Goal: Task Accomplishment & Management: Use online tool/utility

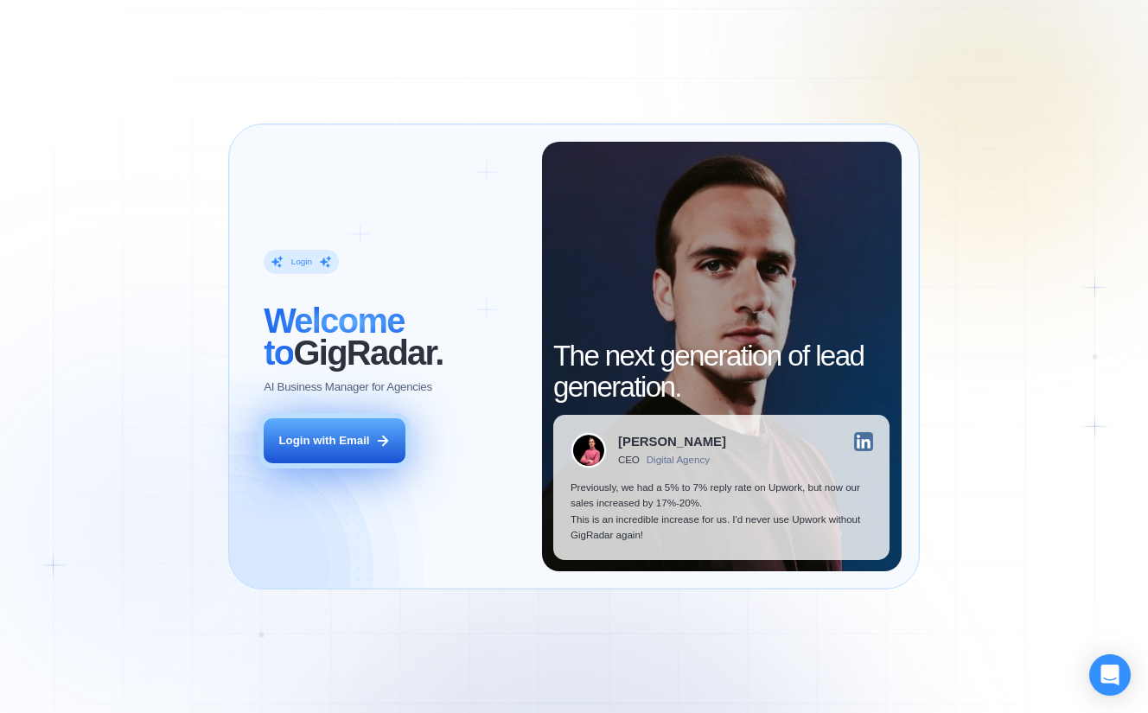
click at [310, 442] on div "Login with Email" at bounding box center [324, 441] width 91 height 16
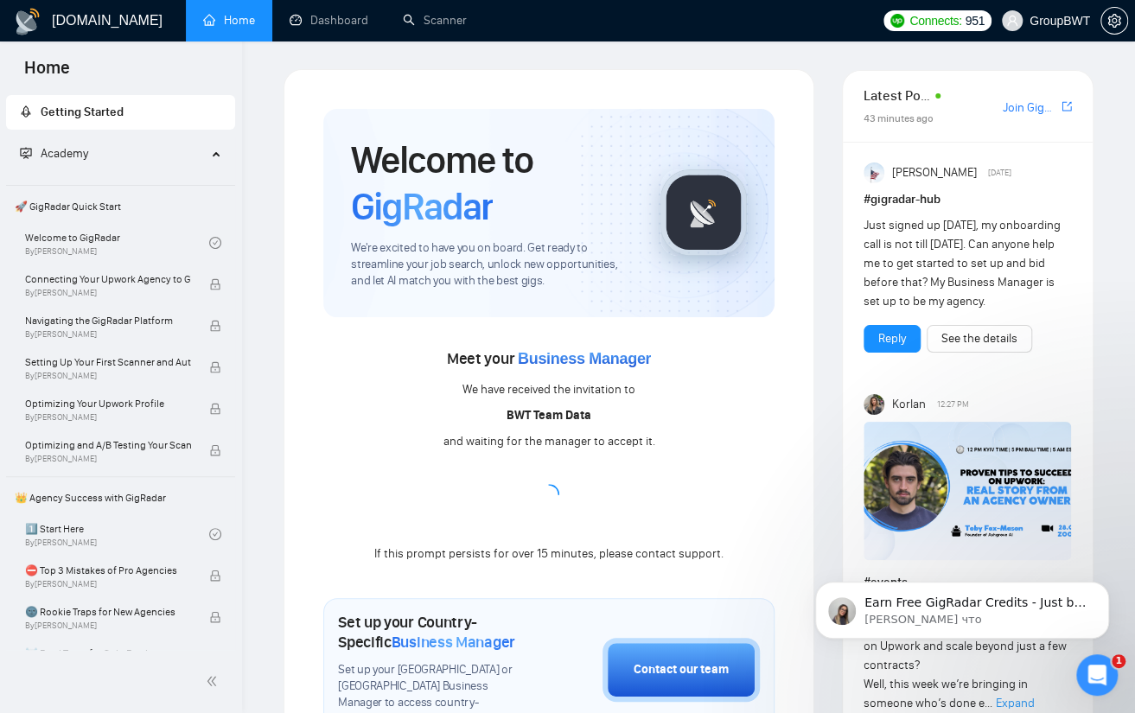
click at [546, 402] on div "Meet your Business Manager We have received the invitation to BWT Team Data and…" at bounding box center [548, 455] width 451 height 220
click at [594, 393] on div "We have received the invitation to" at bounding box center [549, 389] width 173 height 19
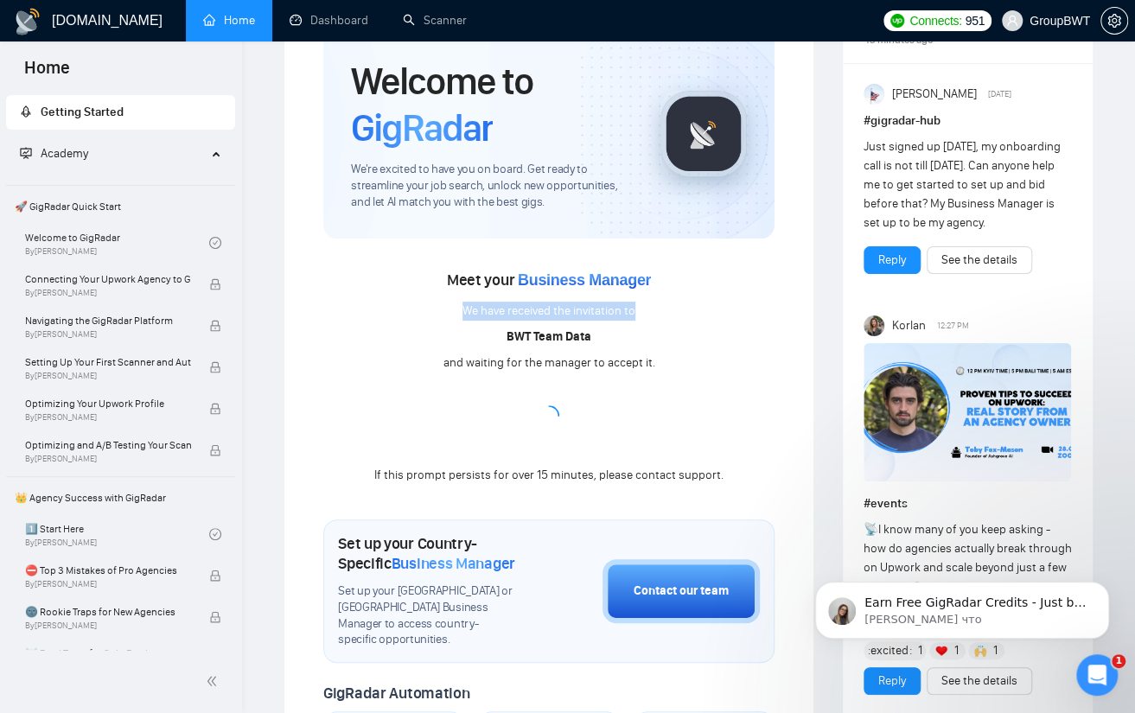
scroll to position [86, 0]
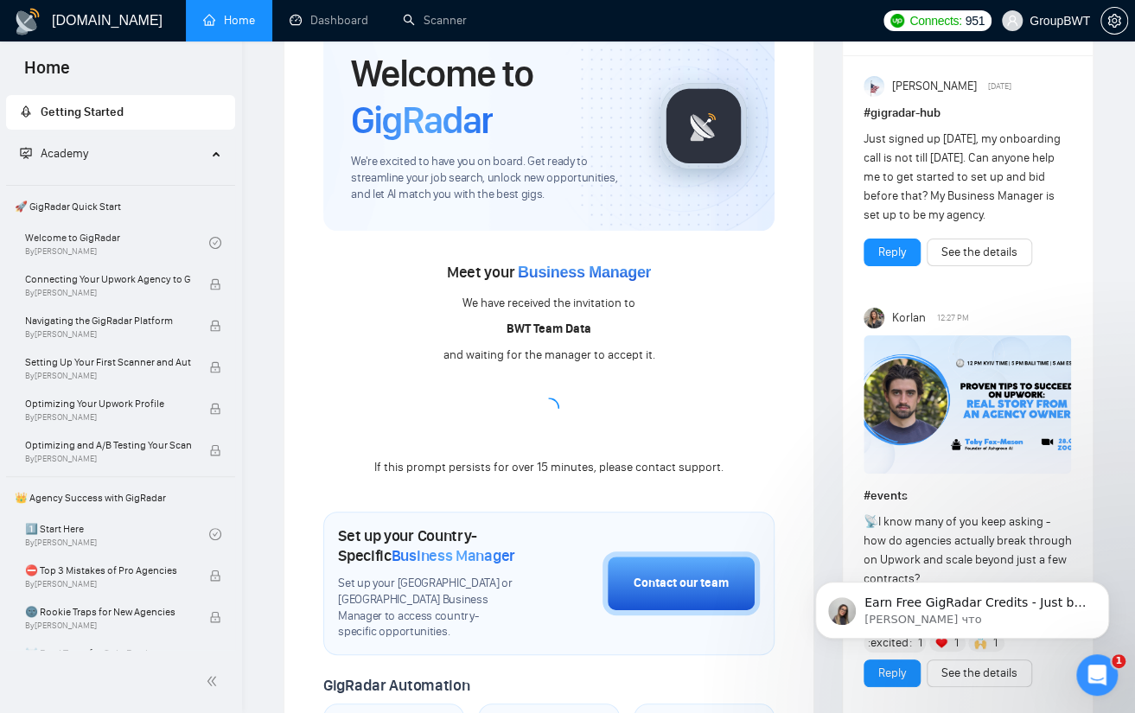
click at [568, 404] on div "Meet your Business Manager We have received the invitation to BWT Team Data and…" at bounding box center [548, 369] width 451 height 220
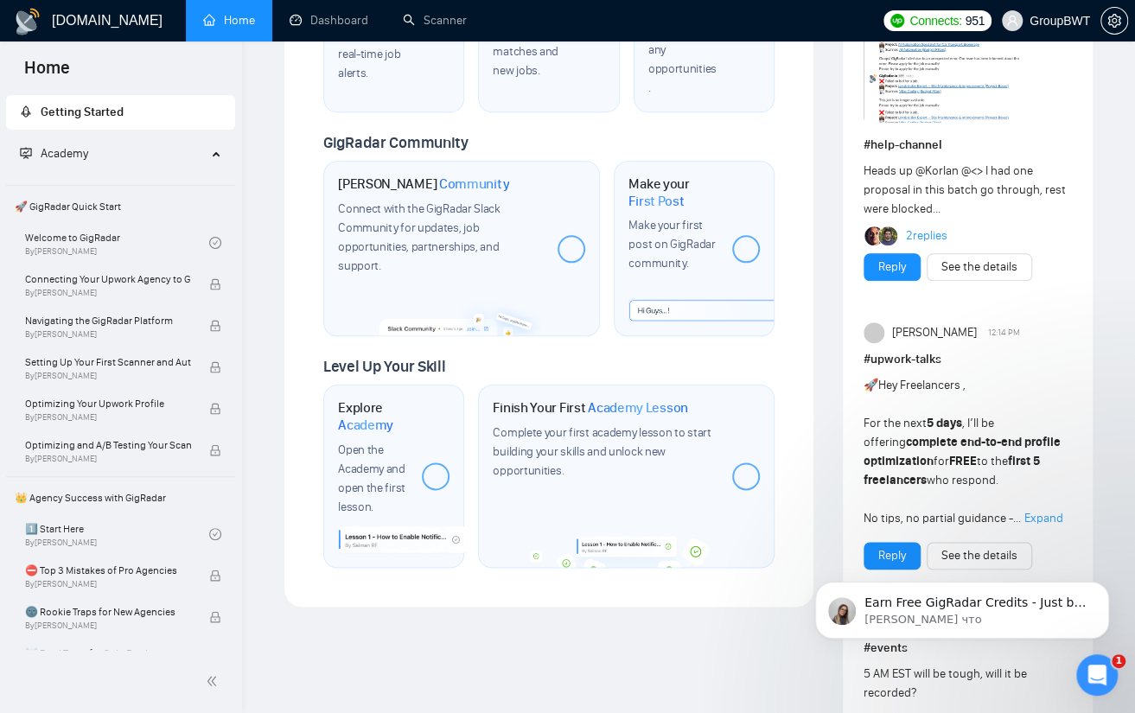
scroll to position [865, 0]
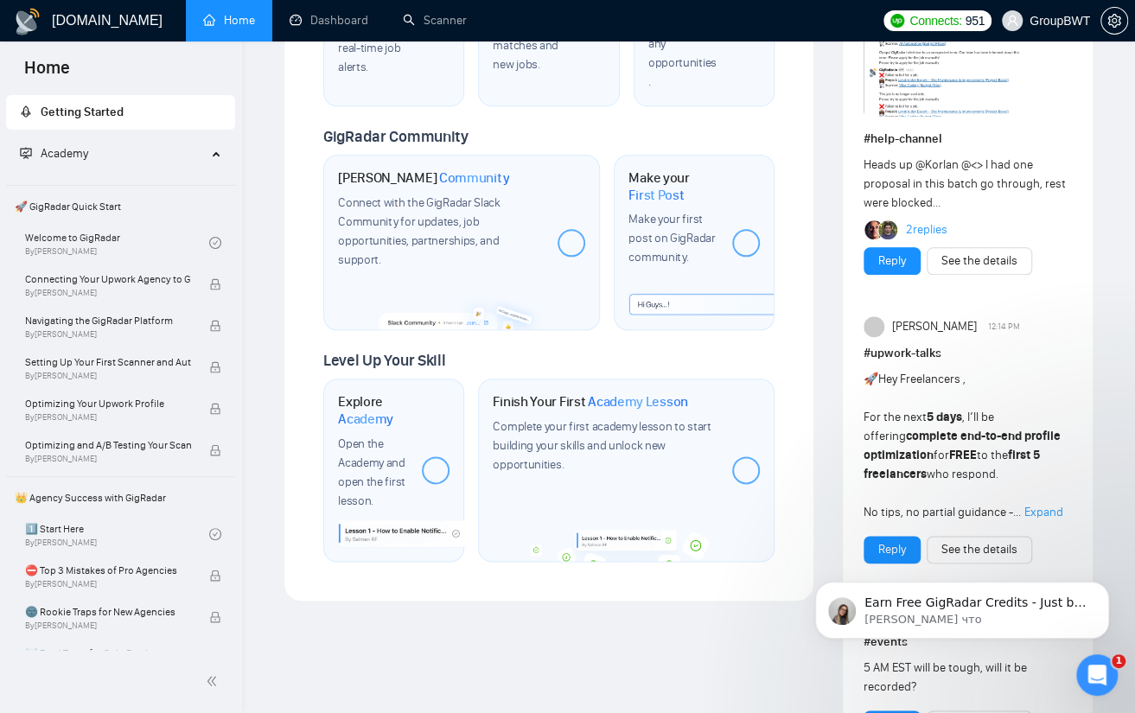
click at [576, 237] on div at bounding box center [572, 243] width 28 height 28
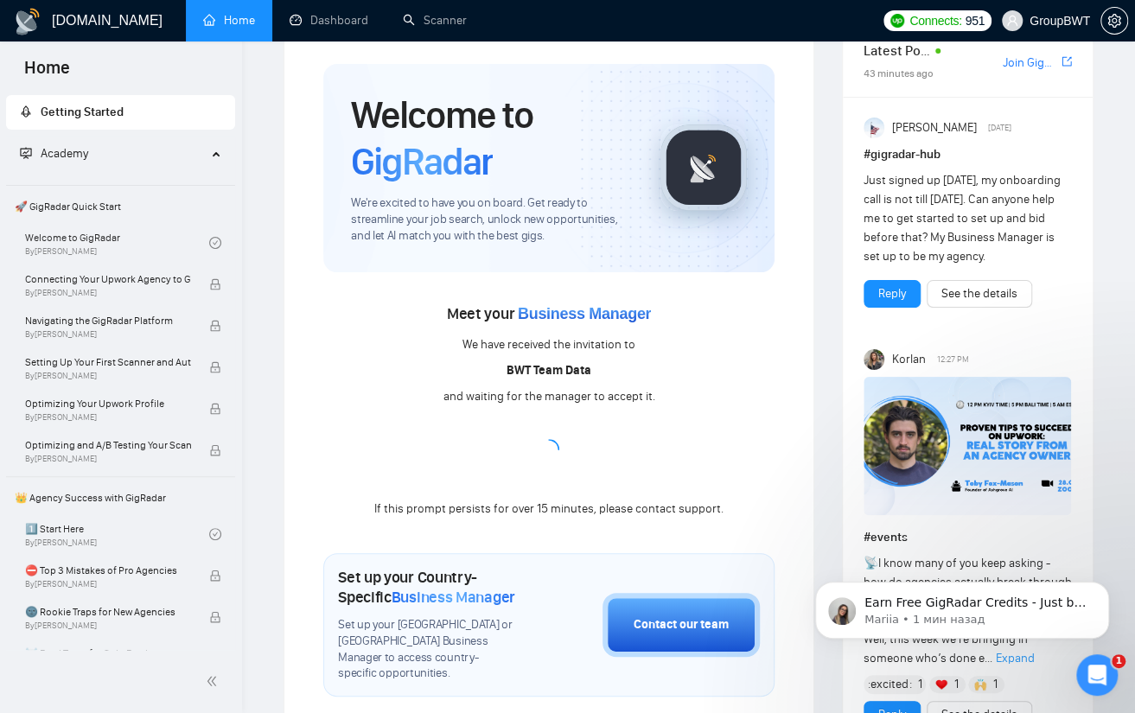
scroll to position [0, 0]
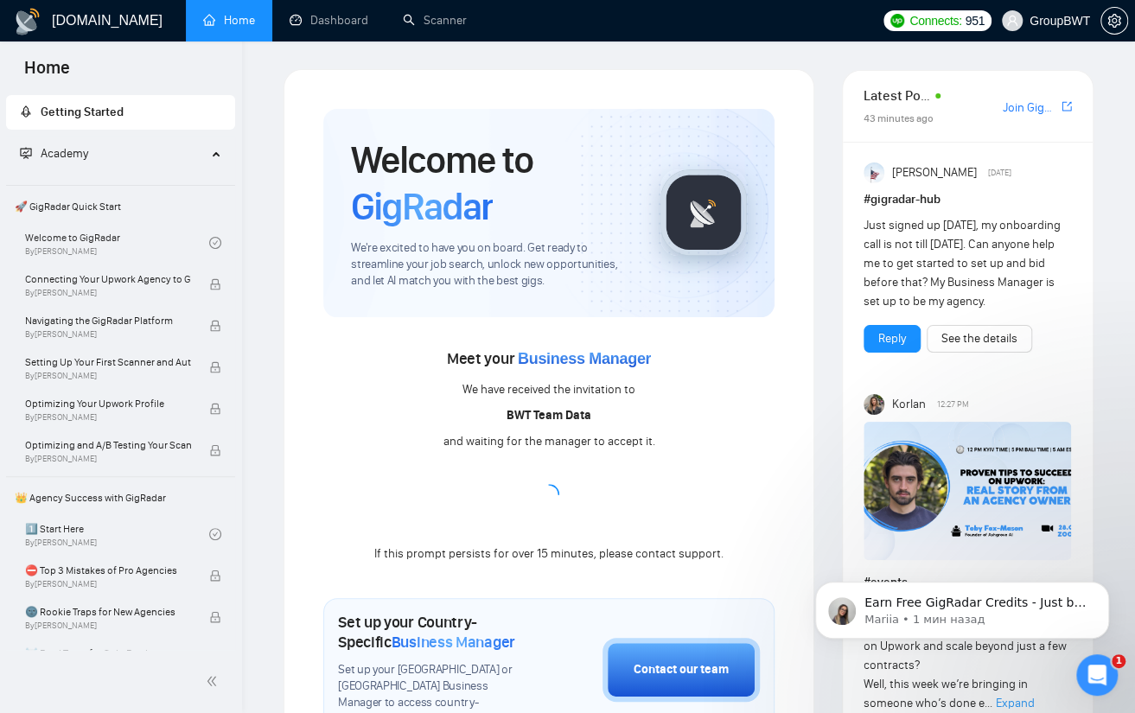
click at [559, 399] on div "Meet your Business Manager We have received the invitation to BWT Team Data and…" at bounding box center [548, 455] width 451 height 220
click at [716, 227] on img at bounding box center [704, 212] width 86 height 86
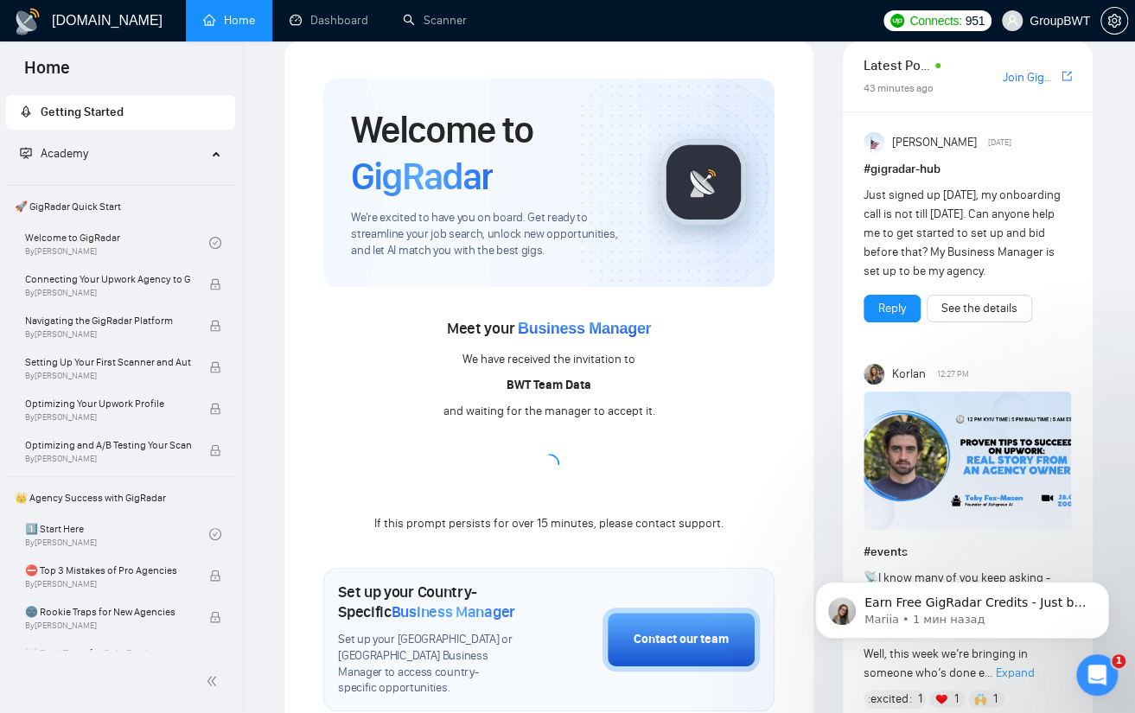
scroll to position [86, 0]
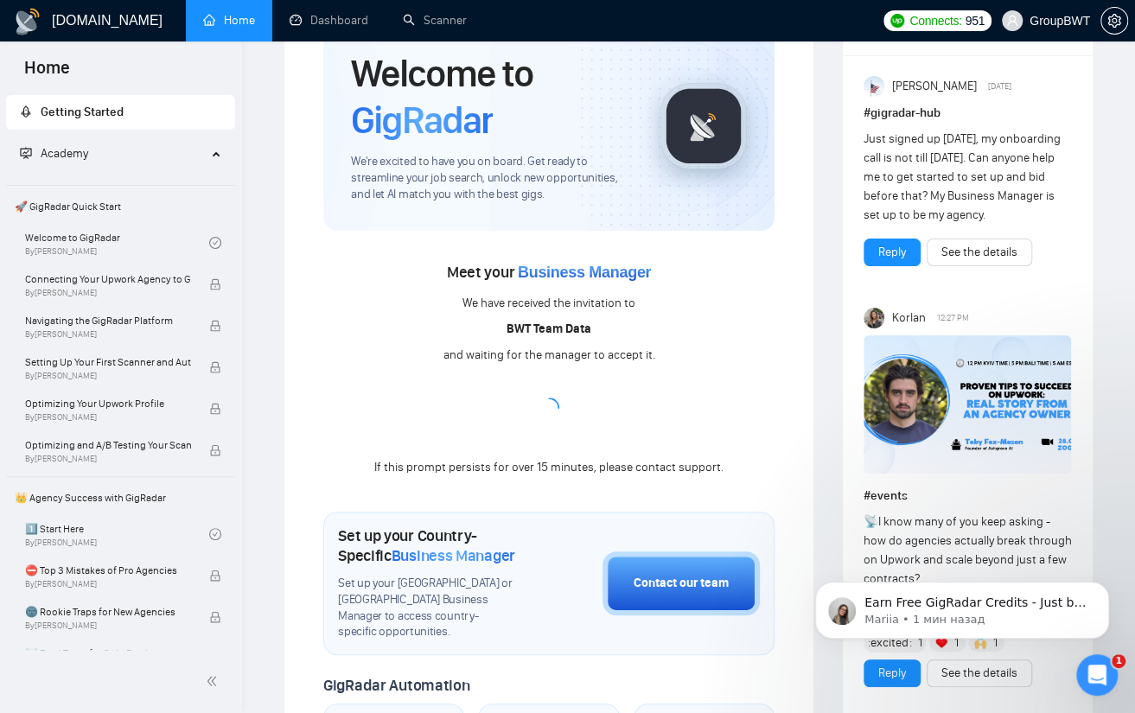
click at [504, 383] on div "Meet your Business Manager We have received the invitation to BWT Team Data and…" at bounding box center [548, 369] width 451 height 220
click at [575, 466] on div "If this prompt persists for over 15 minutes, please contact support." at bounding box center [548, 467] width 349 height 19
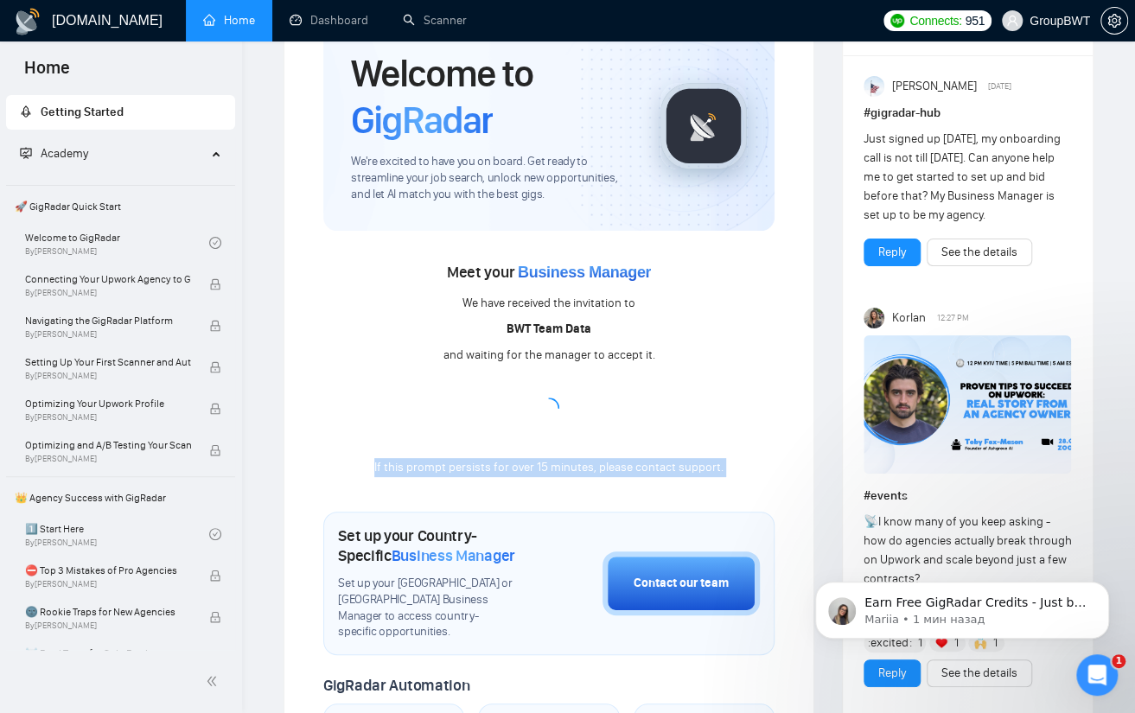
click at [575, 466] on div "If this prompt persists for over 15 minutes, please contact support." at bounding box center [548, 467] width 349 height 19
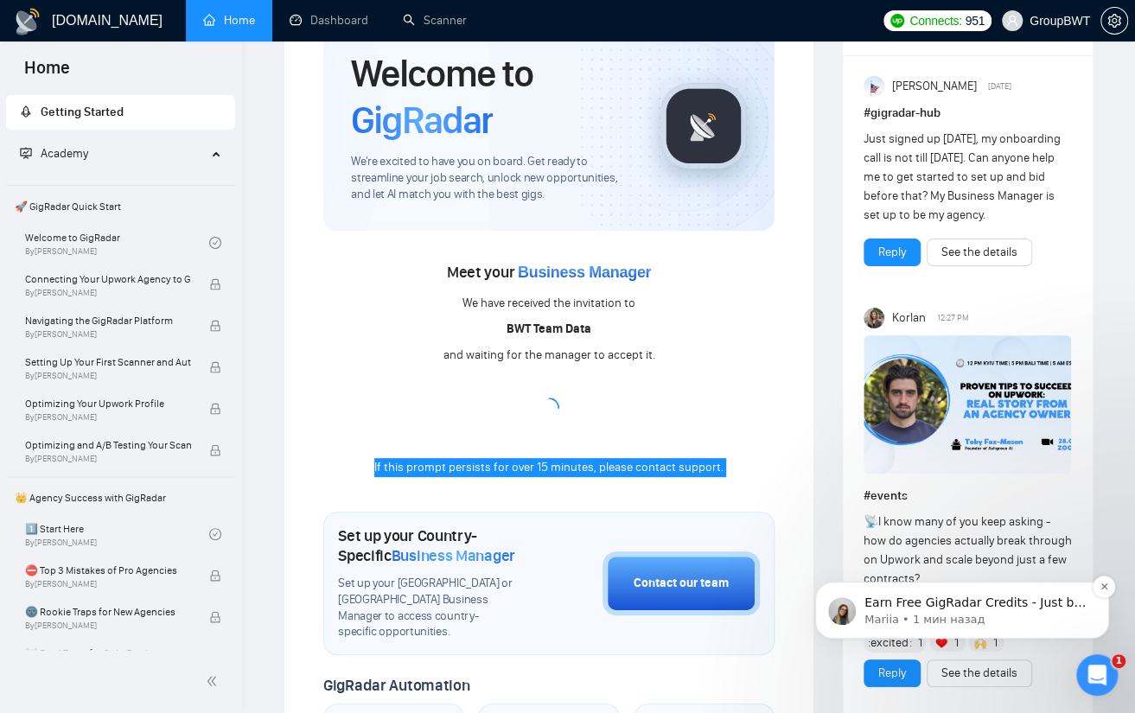
click at [938, 600] on p "Earn Free GigRadar Credits - Just by Sharing Your Story! 💬 Want more credits fo…" at bounding box center [976, 603] width 223 height 17
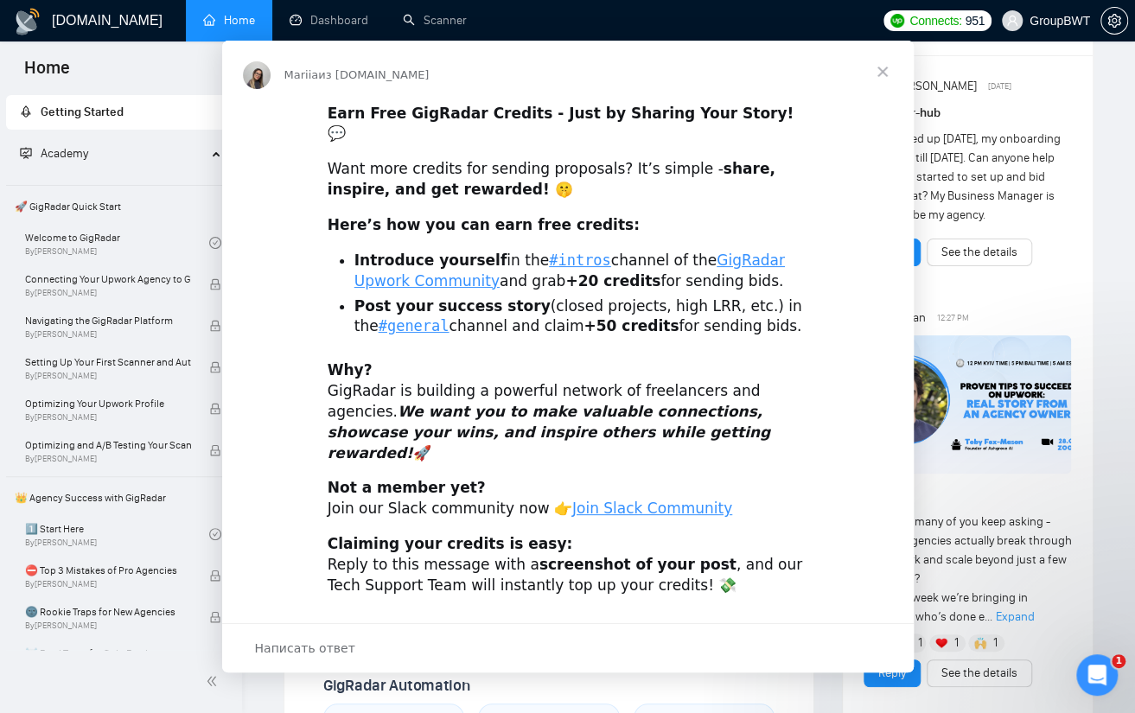
scroll to position [0, 0]
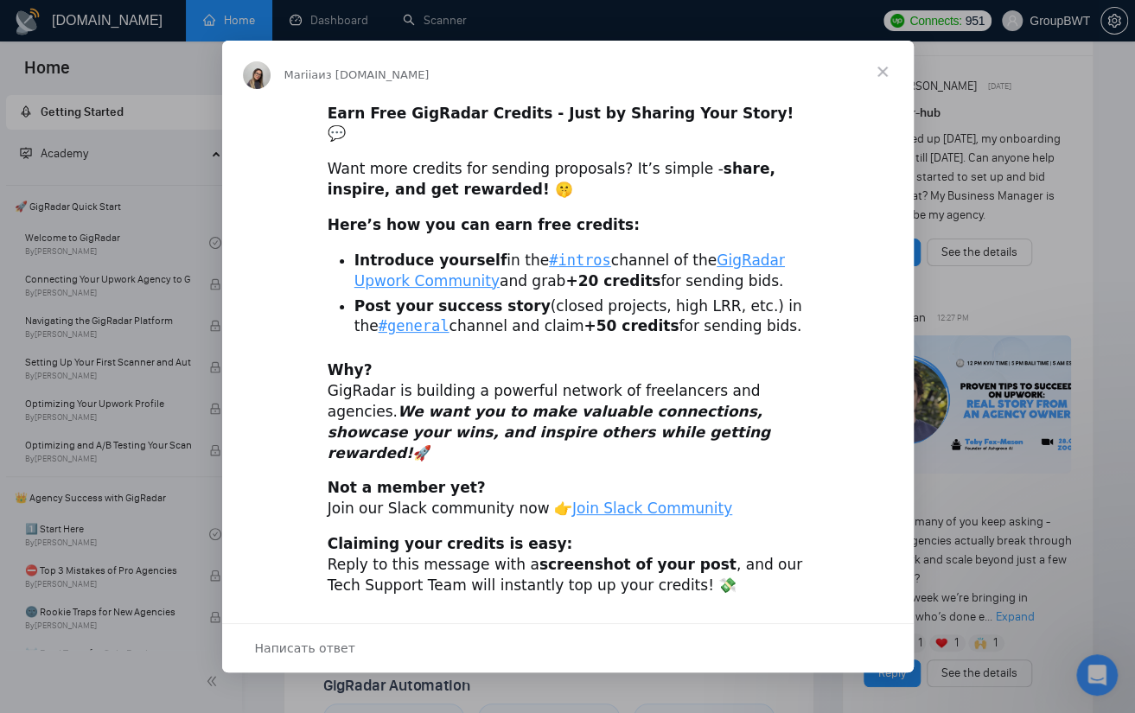
click at [884, 87] on span "Закрыть" at bounding box center [883, 72] width 62 height 62
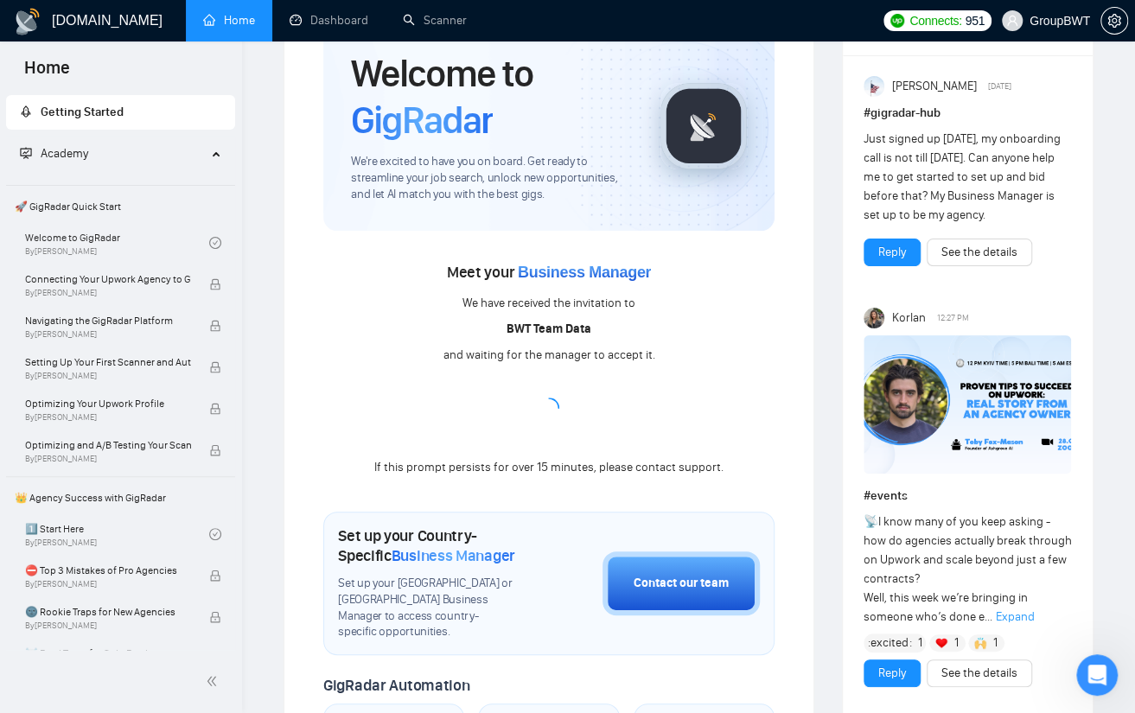
click at [593, 399] on div "Meet your Business Manager We have received the invitation to BWT Team Data and…" at bounding box center [548, 369] width 451 height 220
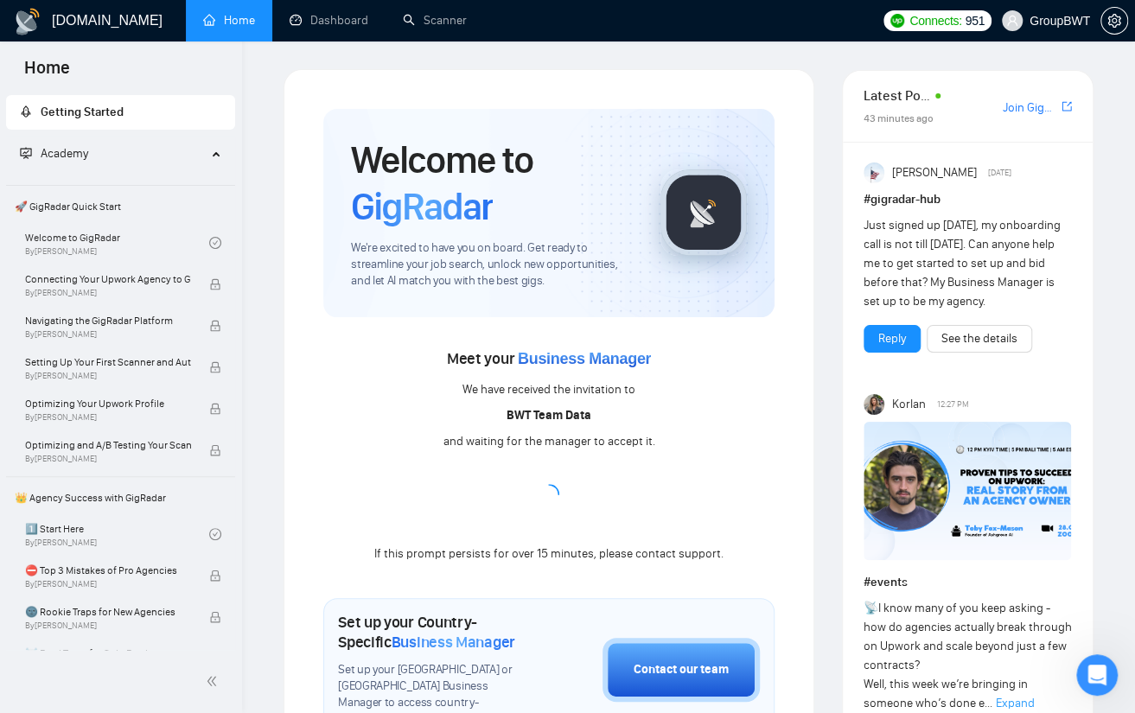
click at [610, 376] on div "Meet your Business Manager We have received the invitation to BWT Team Data and…" at bounding box center [548, 455] width 451 height 220
click at [598, 357] on span "Business Manager" at bounding box center [584, 358] width 133 height 17
click at [540, 358] on span "Business Manager" at bounding box center [584, 358] width 133 height 17
click at [540, 357] on span "Business Manager" at bounding box center [584, 358] width 133 height 17
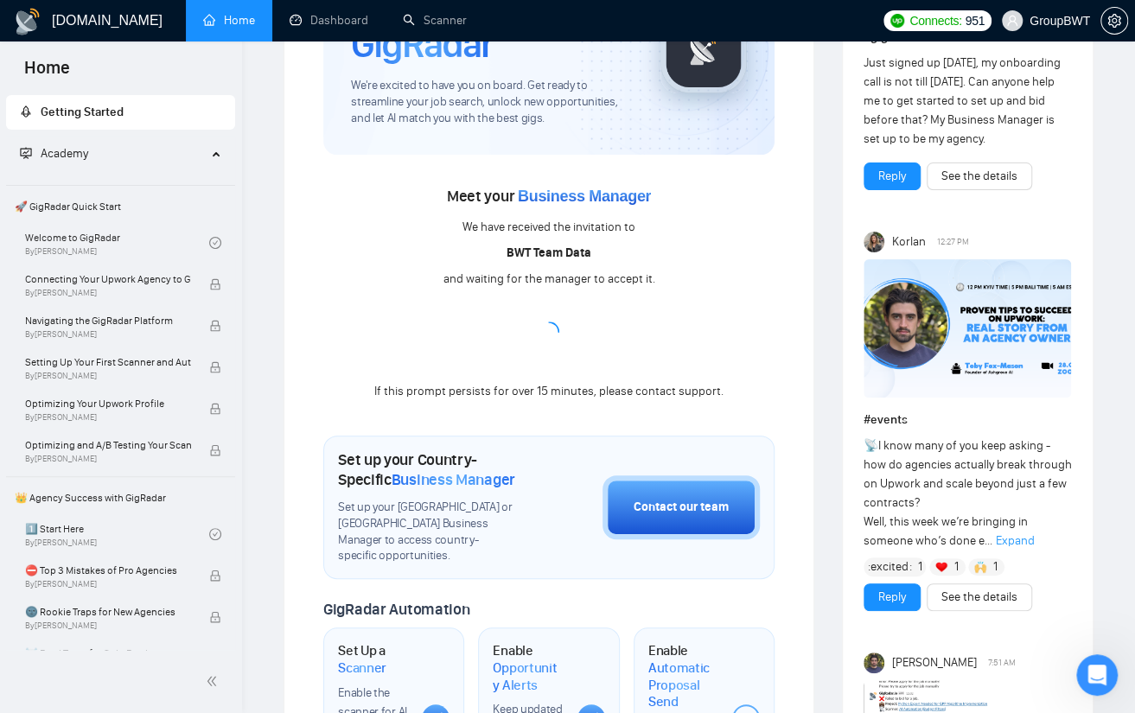
scroll to position [173, 0]
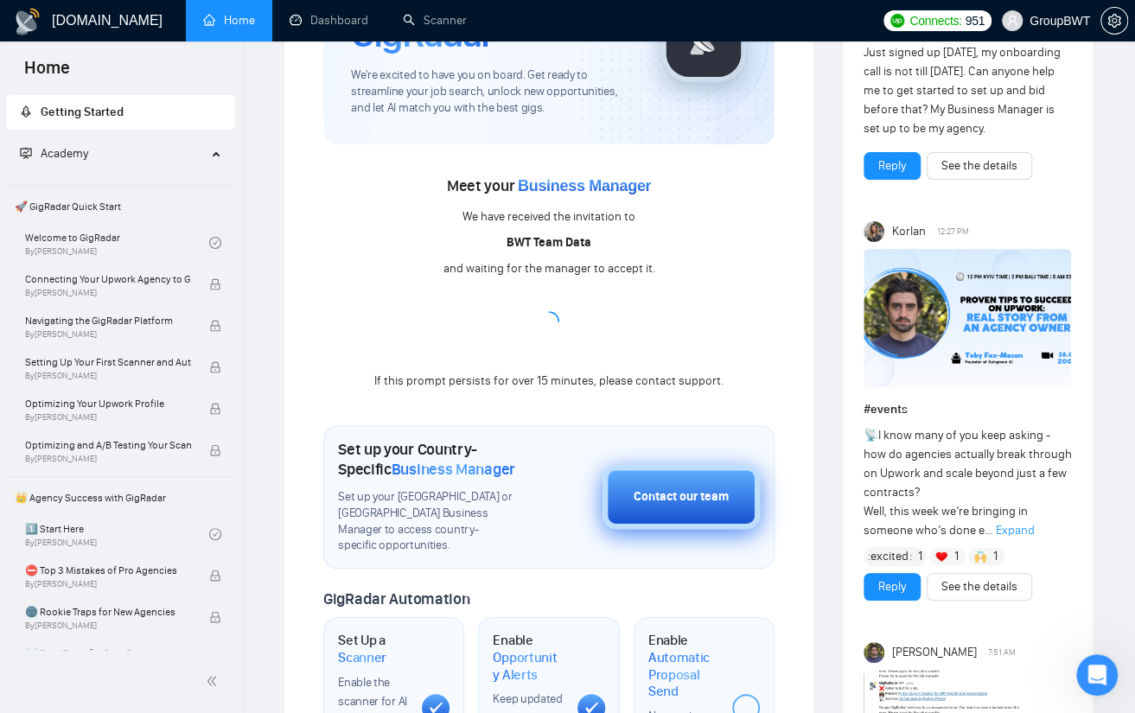
click at [662, 501] on div "Contact our team" at bounding box center [681, 497] width 95 height 19
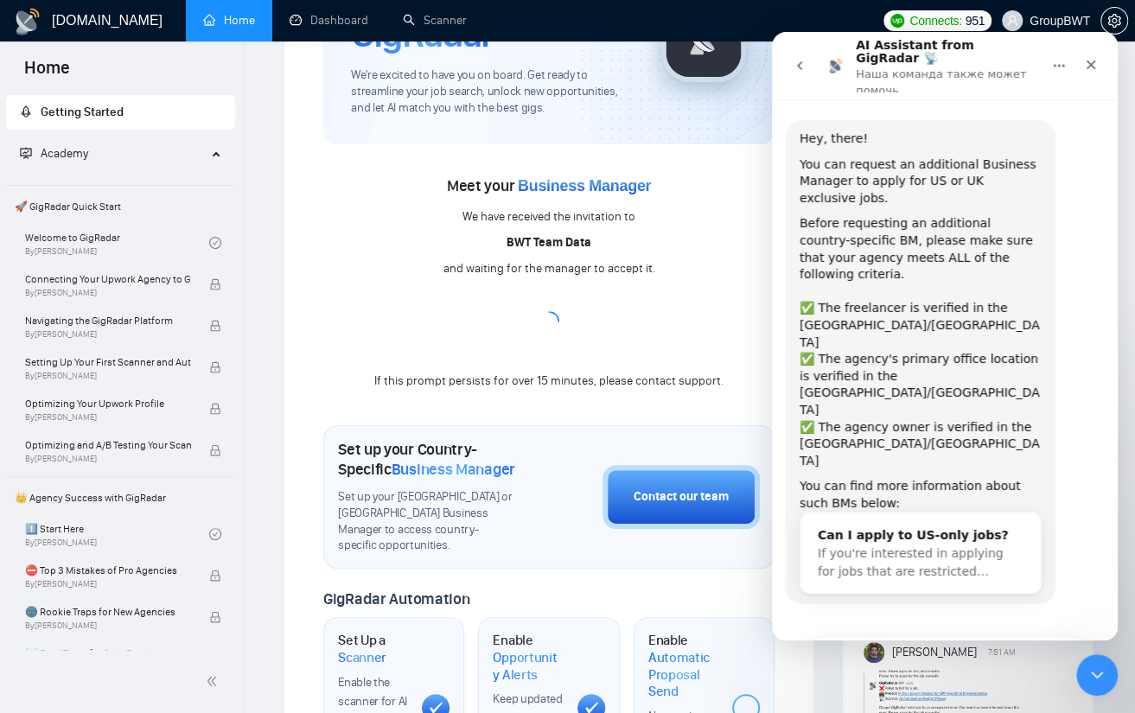
scroll to position [1, 0]
click at [639, 431] on div "Set up your Country-Specific Business Manager Set up your [GEOGRAPHIC_DATA] or …" at bounding box center [548, 497] width 451 height 144
click at [1093, 59] on icon "Закрыть" at bounding box center [1091, 65] width 14 height 14
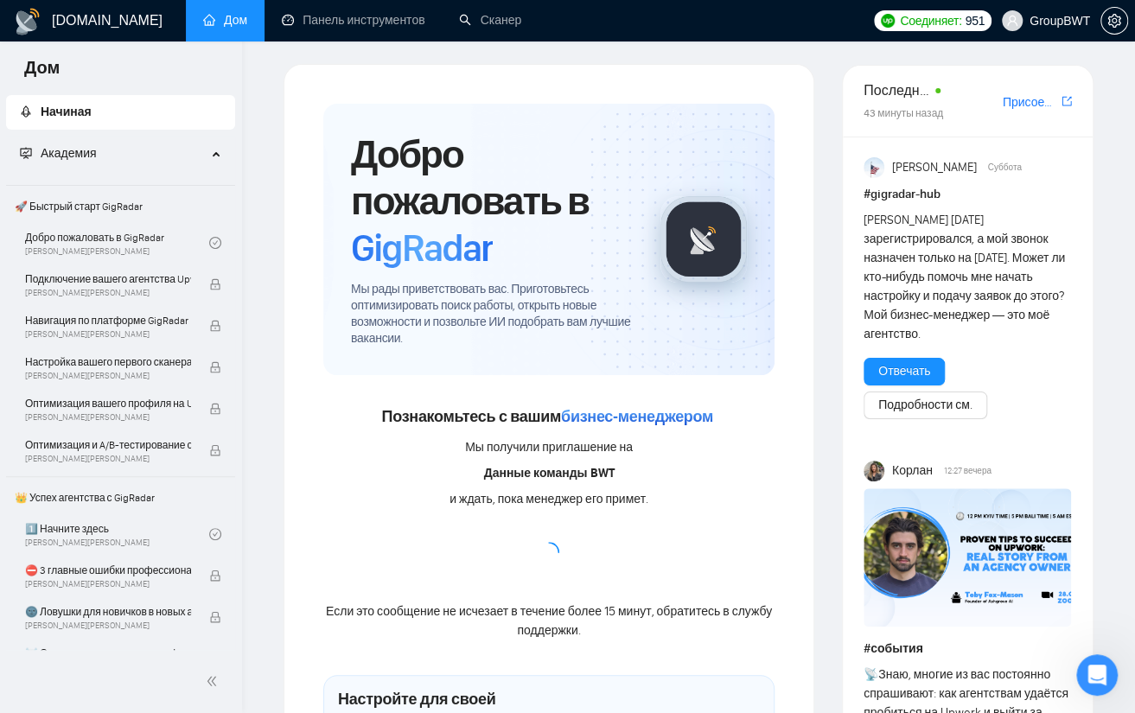
scroll to position [0, 0]
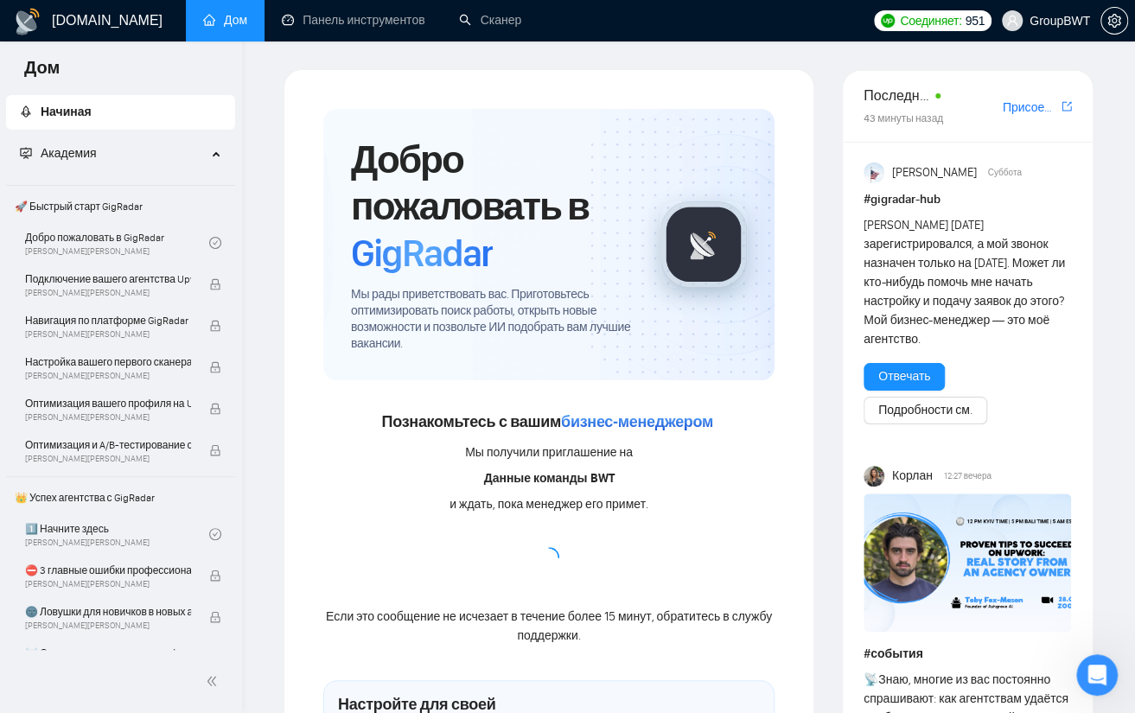
click at [536, 496] on div "и ждать, пока менеджер его примет." at bounding box center [549, 504] width 199 height 19
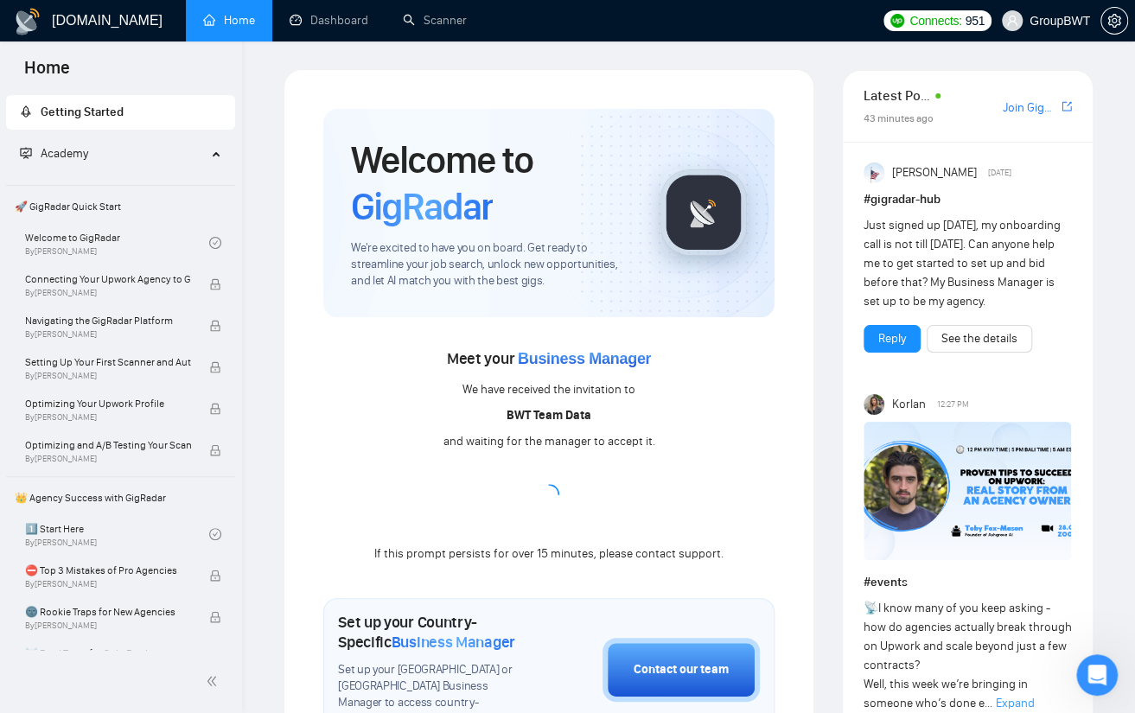
scroll to position [1, 0]
click at [593, 544] on div "Meet your Business Manager We have received the invitation to BWT Team Data and…" at bounding box center [548, 455] width 451 height 220
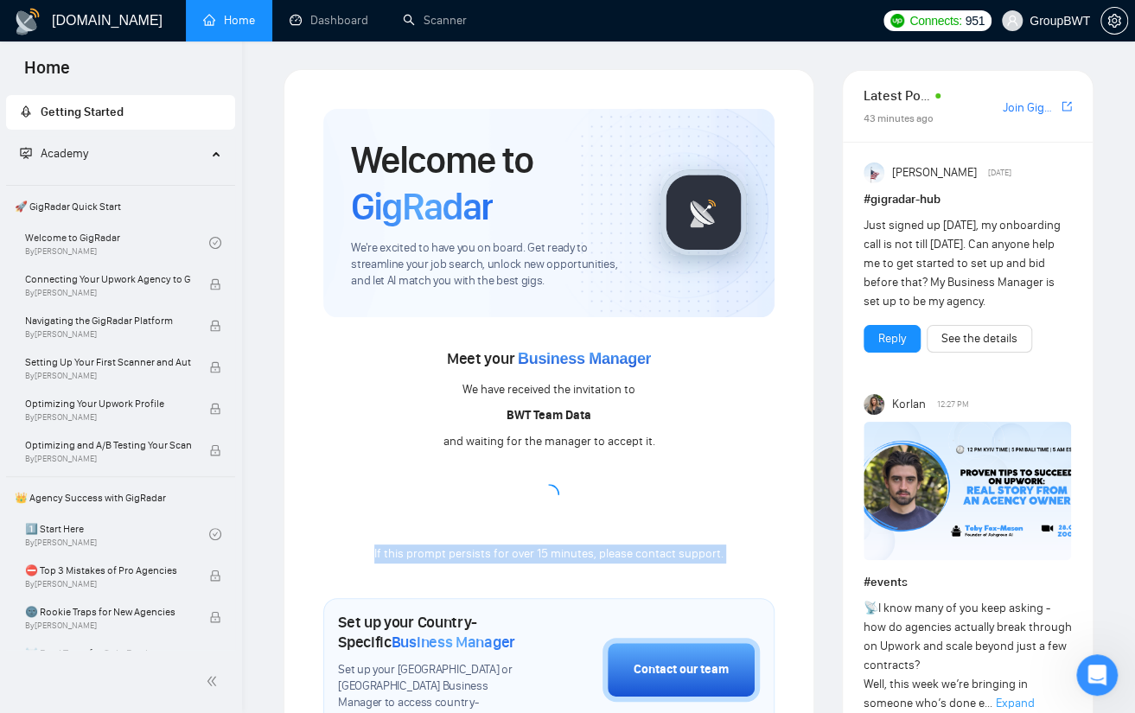
click at [593, 544] on div "Meet your Business Manager We have received the invitation to BWT Team Data and…" at bounding box center [548, 455] width 451 height 220
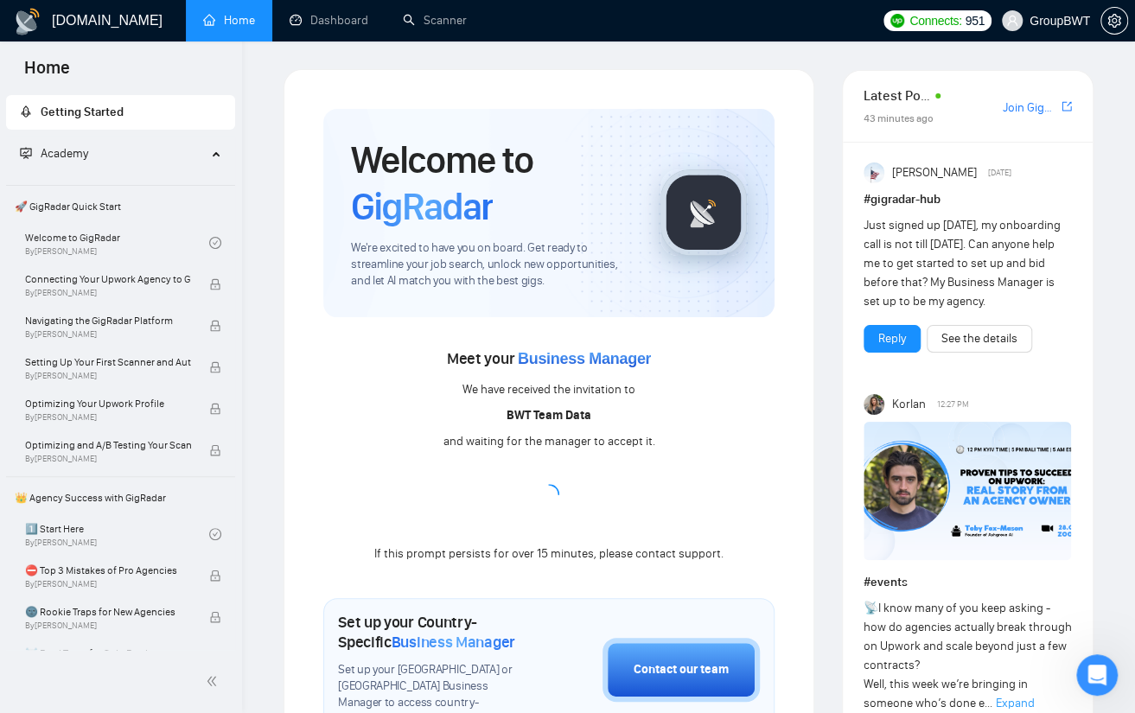
click at [567, 390] on div "We have received the invitation to" at bounding box center [549, 389] width 173 height 19
click at [450, 13] on link "Scanner" at bounding box center [435, 20] width 64 height 15
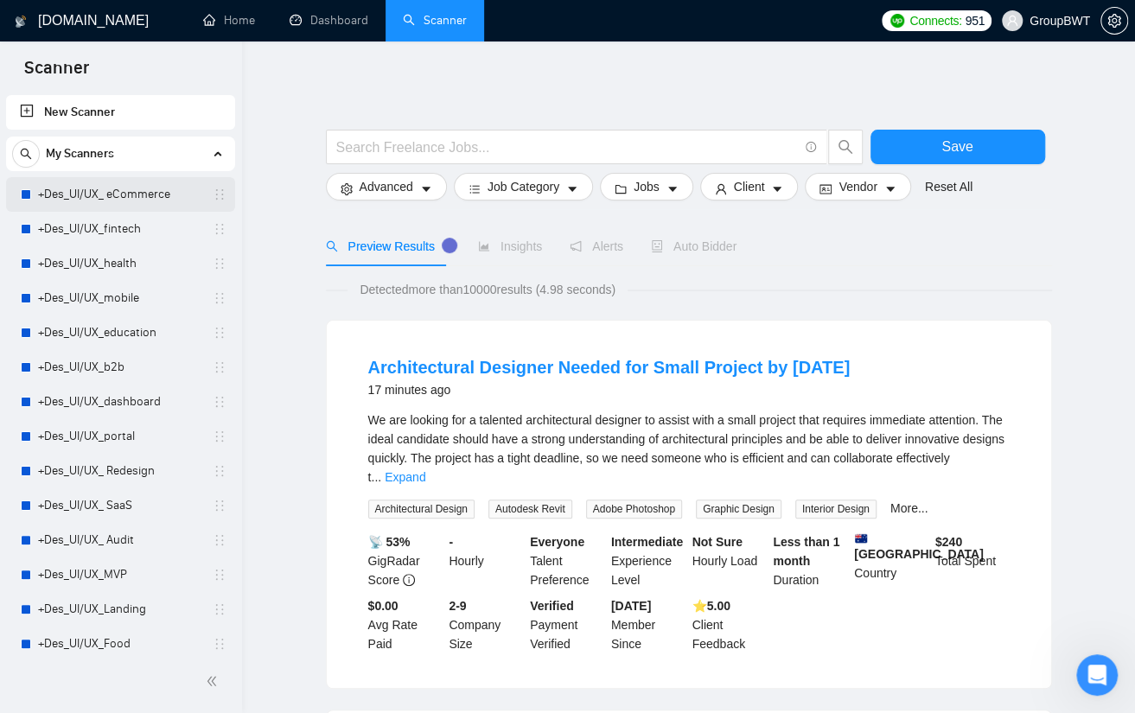
click at [107, 196] on link "+Des_UI/UX_ eCommerce" at bounding box center [120, 194] width 164 height 35
